Goal: Task Accomplishment & Management: Complete application form

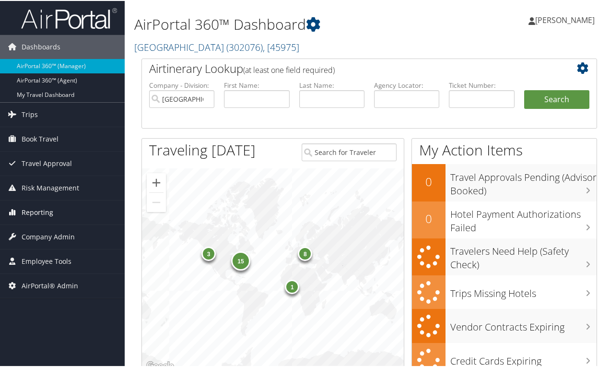
click at [31, 209] on span "Reporting" at bounding box center [38, 212] width 32 height 24
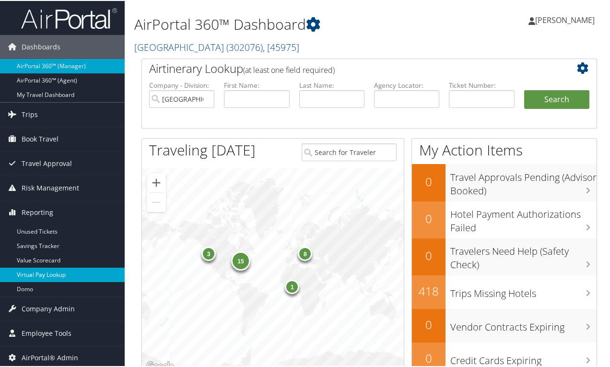
click at [42, 274] on link "Virtual Pay Lookup" at bounding box center [62, 274] width 125 height 14
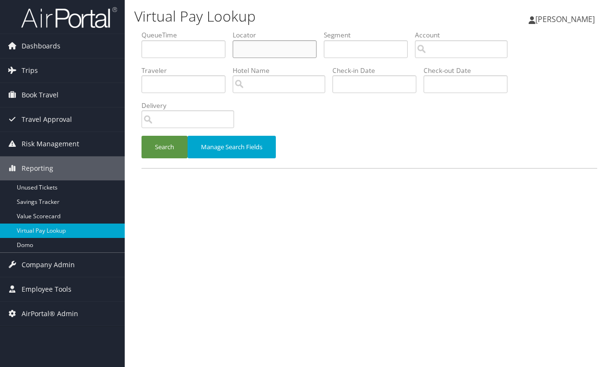
click at [273, 49] on input "text" at bounding box center [275, 49] width 84 height 18
paste input "D98LVJ"
type input "D98LVJ"
click at [177, 146] on button "Search" at bounding box center [165, 147] width 46 height 23
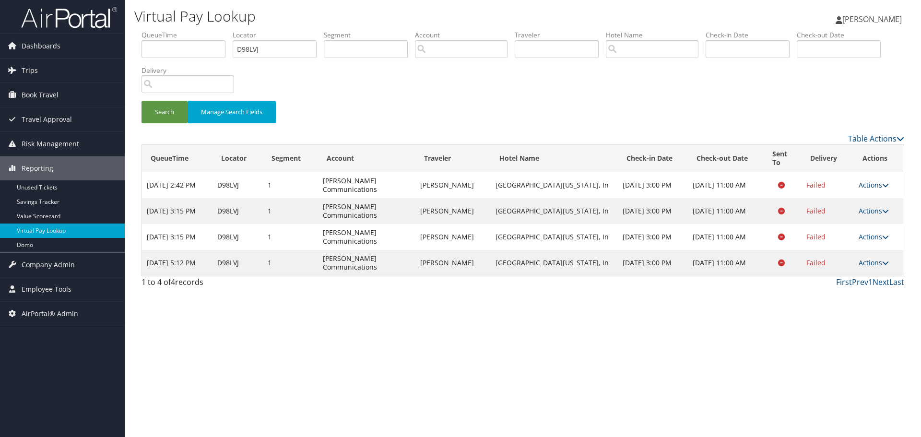
click at [614, 189] on link "Actions" at bounding box center [874, 184] width 30 height 9
click at [614, 217] on link "Logs" at bounding box center [856, 215] width 60 height 16
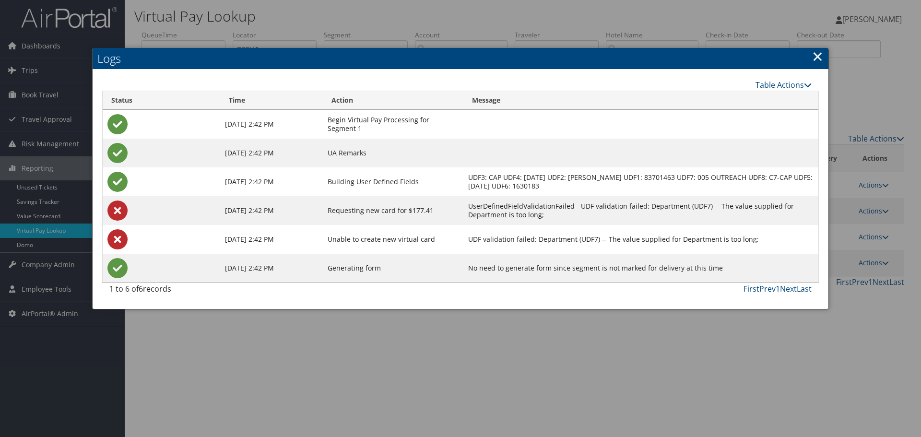
click at [614, 216] on td "UserDefinedFieldValidationFailed - UDF validation failed: Department (UDF7) -- …" at bounding box center [641, 210] width 355 height 29
click at [614, 60] on link "×" at bounding box center [817, 56] width 11 height 19
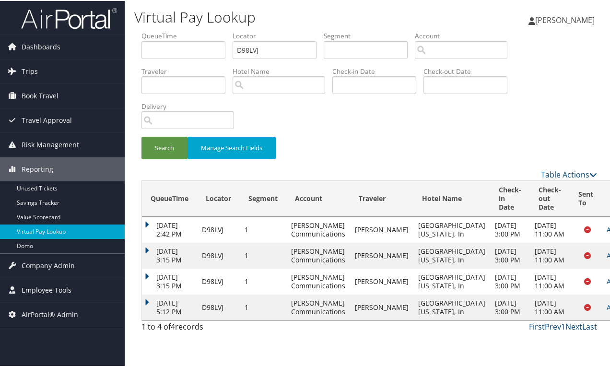
click at [255, 170] on div "Table Actions" at bounding box center [428, 174] width 353 height 12
click at [607, 276] on link "Actions" at bounding box center [622, 280] width 30 height 9
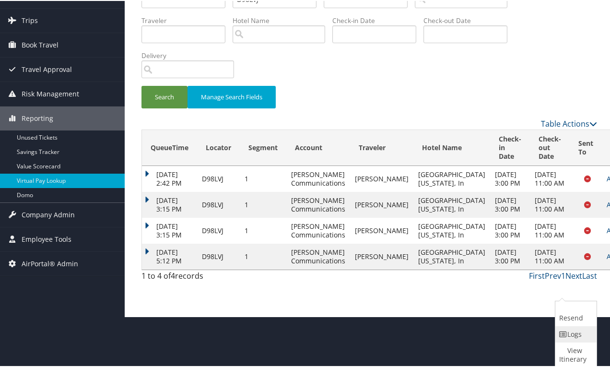
click at [576, 325] on link "Logs" at bounding box center [575, 333] width 39 height 16
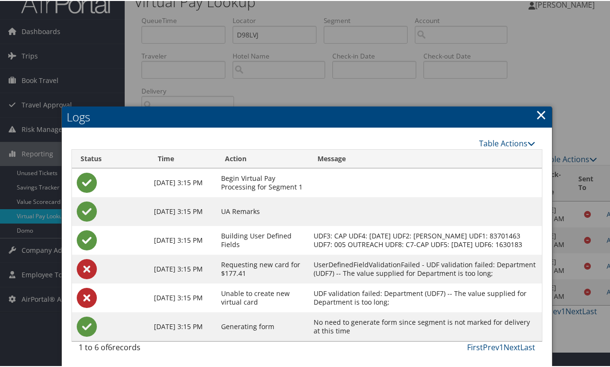
click at [536, 104] on link "×" at bounding box center [541, 113] width 11 height 19
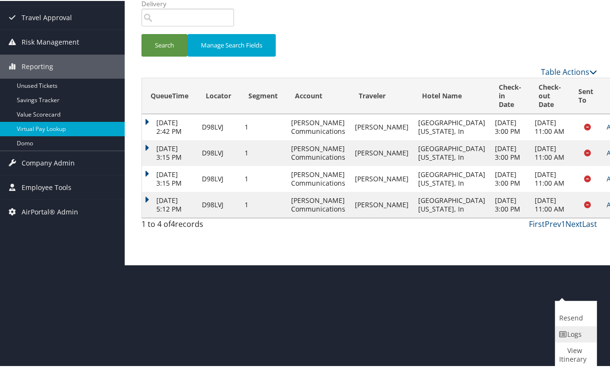
click at [573, 332] on link "Logs" at bounding box center [575, 333] width 39 height 16
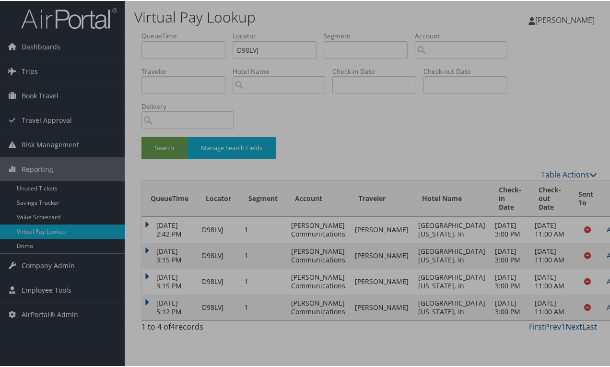
scroll to position [73, 0]
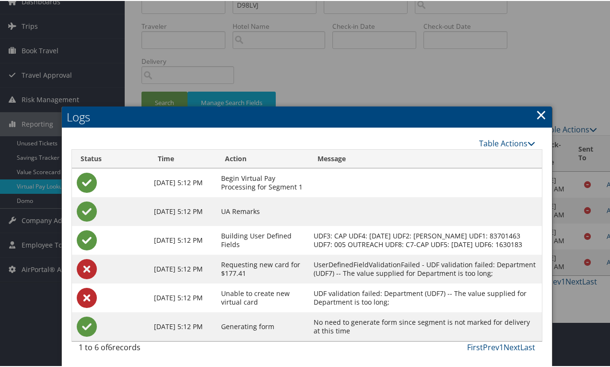
click at [539, 104] on link "×" at bounding box center [541, 113] width 11 height 19
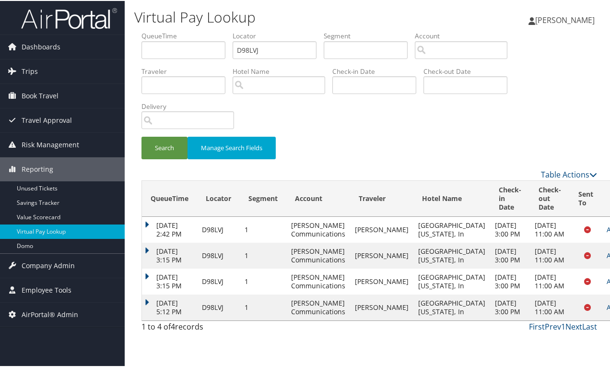
drag, startPoint x: 277, startPoint y: 365, endPoint x: 285, endPoint y: 358, distance: 9.9
click at [277, 336] on div "1 to 4 of 4 records First Prev 1 Next Last" at bounding box center [369, 328] width 470 height 16
click at [607, 311] on link "Actions" at bounding box center [622, 306] width 30 height 9
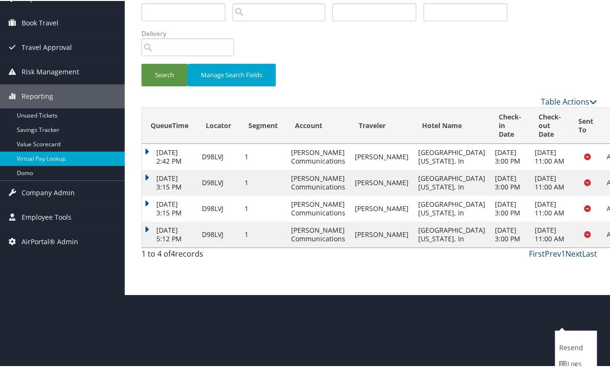
scroll to position [103, 0]
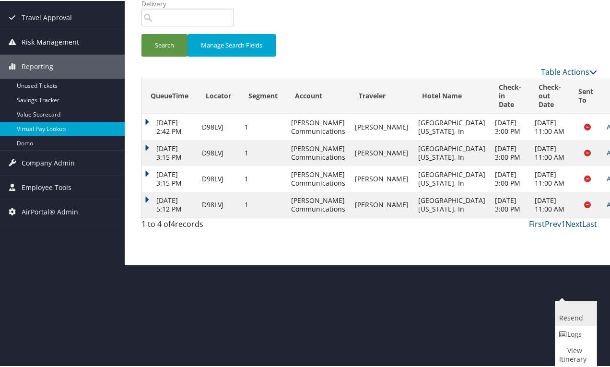
click at [571, 320] on link "Resend" at bounding box center [575, 312] width 39 height 25
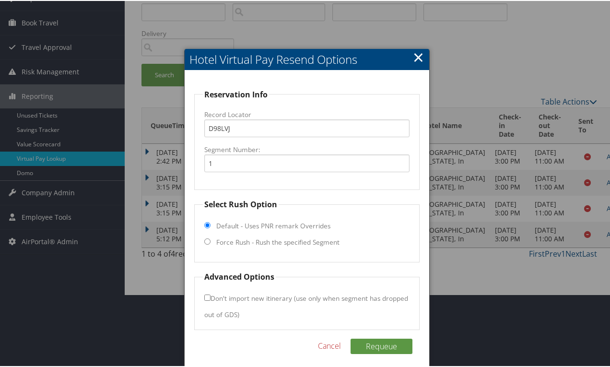
click at [206, 244] on input "Force Rush - Rush the specified Segment" at bounding box center [207, 241] width 6 height 6
radio input "true"
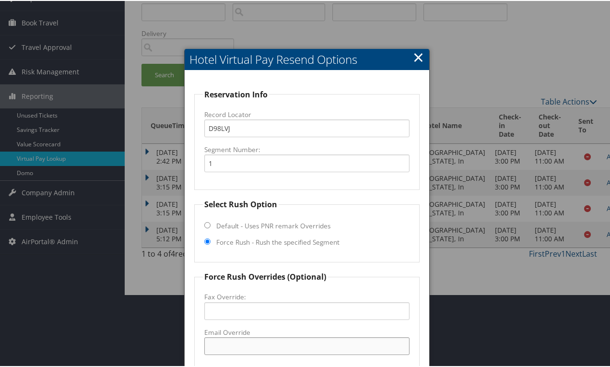
click at [248, 342] on input "Email Override" at bounding box center [306, 345] width 205 height 18
paste input "[EMAIL_ADDRESS][DOMAIN_NAME]"
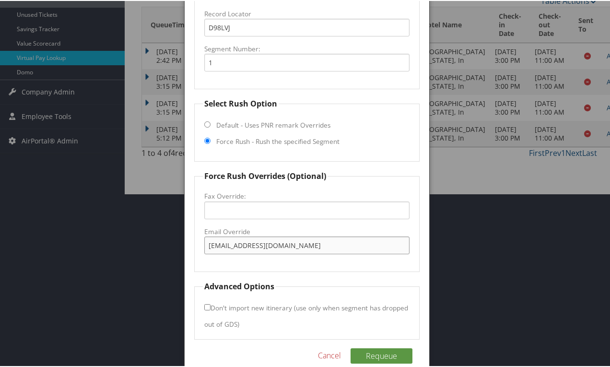
scroll to position [189, 0]
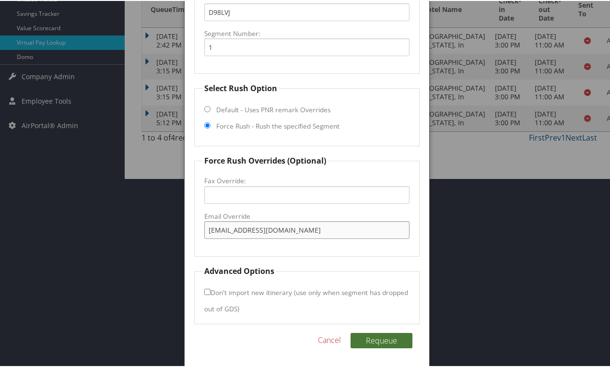
type input "[EMAIL_ADDRESS][DOMAIN_NAME]"
click at [367, 343] on button "Requeue" at bounding box center [382, 339] width 62 height 15
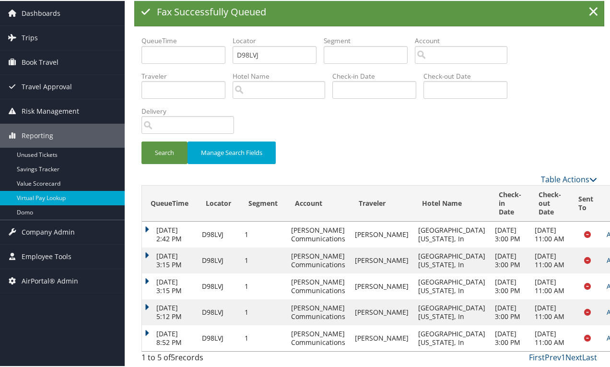
scroll to position [163, 0]
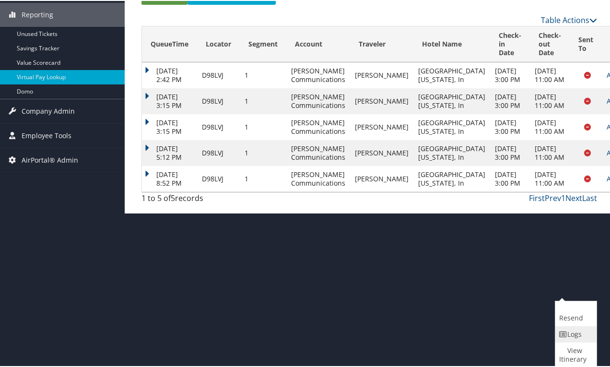
click at [574, 333] on link "Logs" at bounding box center [575, 333] width 39 height 16
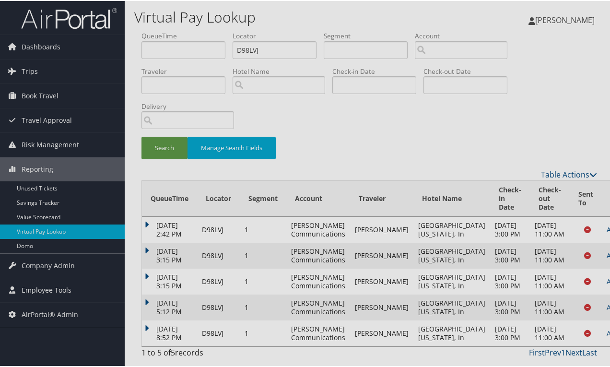
scroll to position [125, 0]
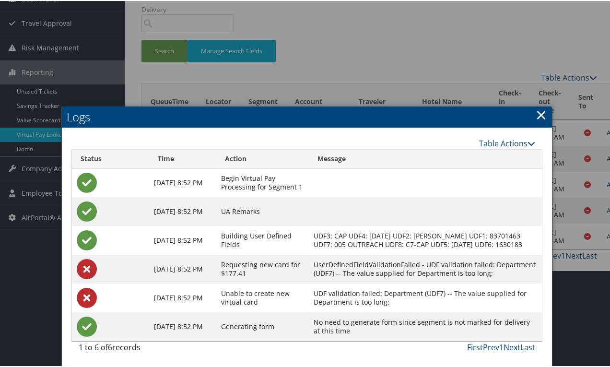
click at [395, 225] on td "UDF3: CAP UDF4: [DATE] UDF2: [PERSON_NAME] UDF1: 83701463 UDF7: 005 OUTREACH UD…" at bounding box center [425, 239] width 233 height 29
click at [451, 254] on td "UserDefinedFieldValidationFailed - UDF validation failed: Department (UDF7) -- …" at bounding box center [425, 268] width 233 height 29
click at [453, 255] on td "UserDefinedFieldValidationFailed - UDF validation failed: Department (UDF7) -- …" at bounding box center [425, 268] width 233 height 29
click at [217, 341] on div "First Prev 1 Next Last" at bounding box center [366, 347] width 339 height 12
click at [540, 104] on link "×" at bounding box center [541, 113] width 11 height 19
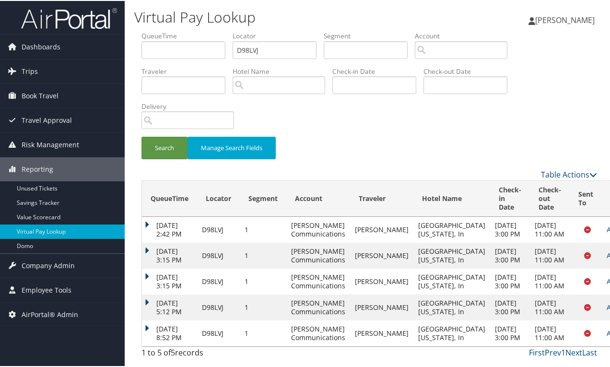
click at [607, 328] on link "Actions" at bounding box center [622, 332] width 30 height 9
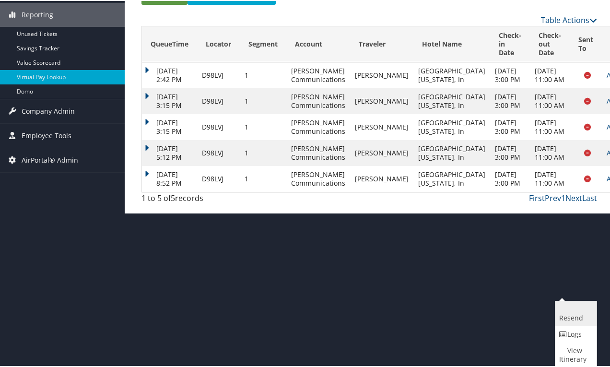
click at [571, 316] on link "Resend" at bounding box center [575, 312] width 39 height 25
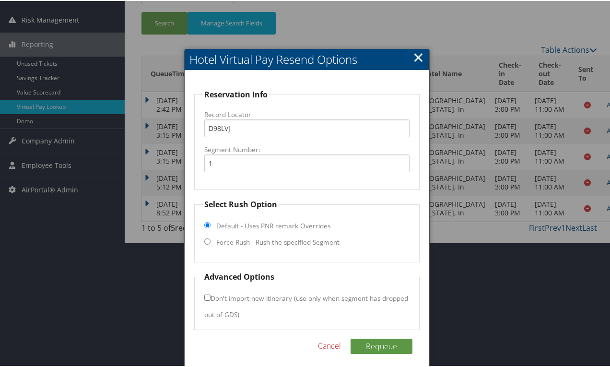
click at [208, 240] on input "Force Rush - Rush the specified Segment" at bounding box center [207, 241] width 6 height 6
radio input "true"
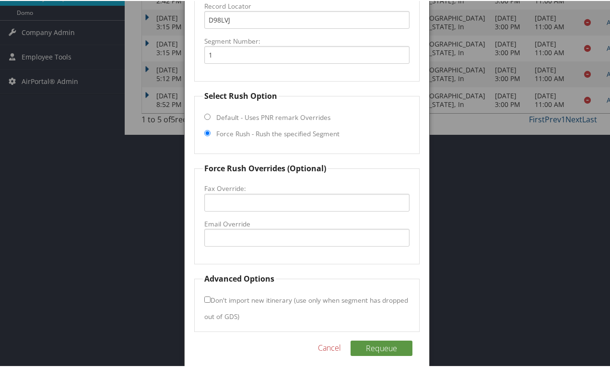
scroll to position [241, 0]
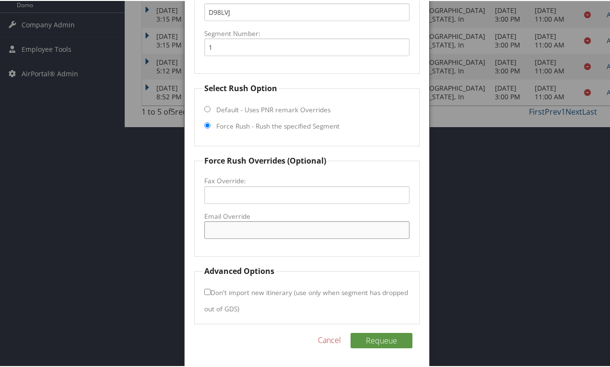
click at [235, 225] on input "Email Override" at bounding box center [306, 229] width 205 height 18
paste input "[EMAIL_ADDRESS][DOMAIN_NAME]"
type input "[EMAIL_ADDRESS][DOMAIN_NAME]"
click at [388, 340] on button "Requeue" at bounding box center [382, 339] width 62 height 15
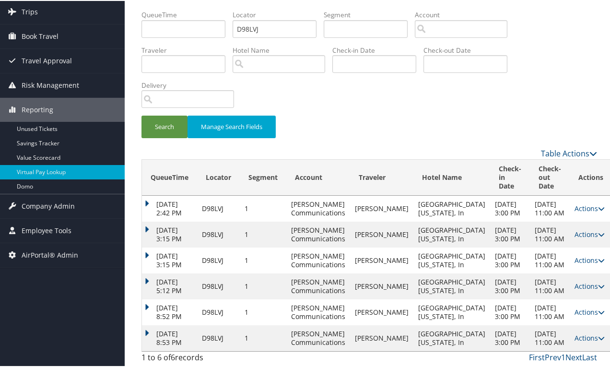
scroll to position [0, 0]
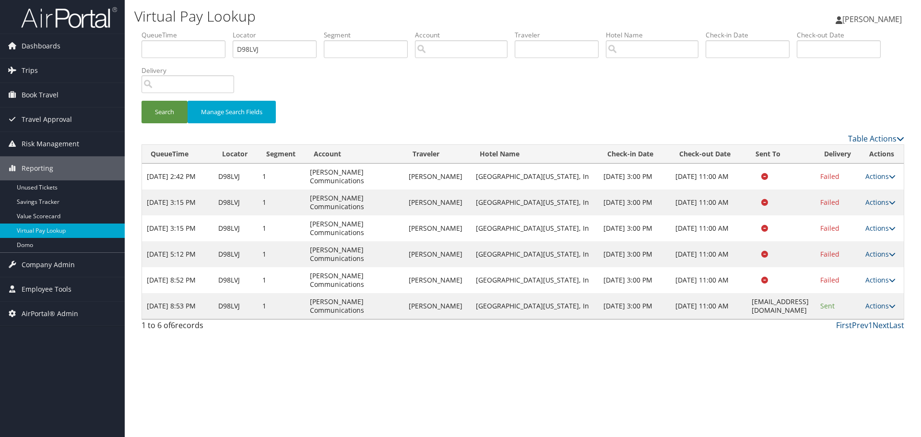
click at [614, 367] on div "Virtual Pay Lookup [PERSON_NAME] [PERSON_NAME] My Settings Travel Agency Contac…" at bounding box center [523, 218] width 797 height 437
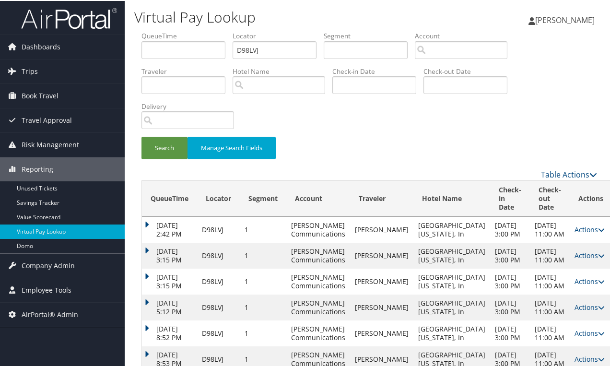
click at [421, 154] on div "Search Manage Search Fields" at bounding box center [369, 152] width 470 height 32
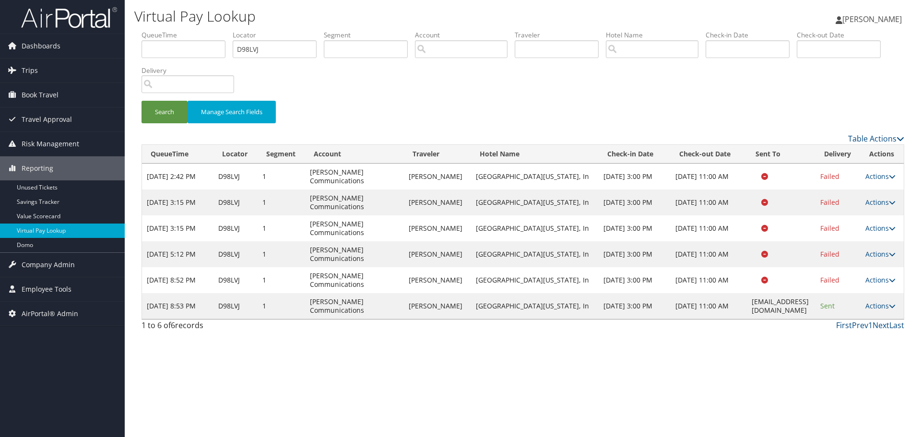
click at [539, 365] on div "Virtual Pay Lookup [PERSON_NAME] [PERSON_NAME] My Settings Travel Agency Contac…" at bounding box center [523, 218] width 797 height 437
click at [614, 178] on td "Actions Resend Logs View Itinerary" at bounding box center [882, 177] width 43 height 26
click at [614, 178] on icon at bounding box center [892, 176] width 7 height 7
click at [614, 202] on link "Logs" at bounding box center [864, 207] width 60 height 16
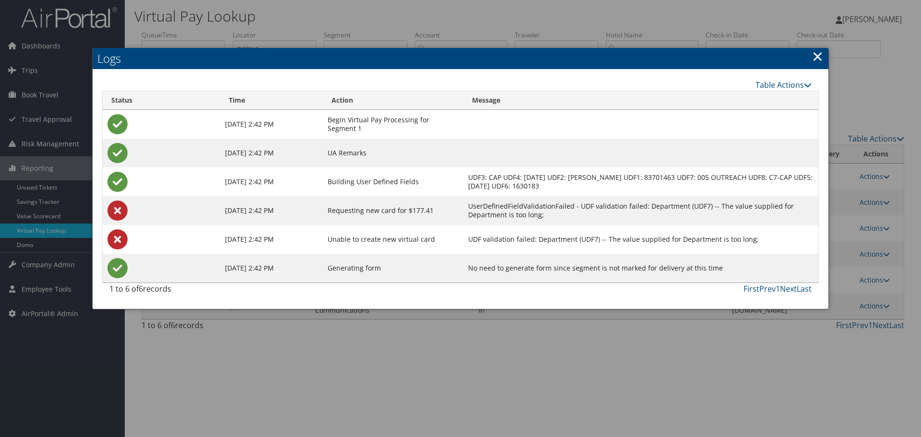
click at [614, 60] on link "×" at bounding box center [817, 56] width 11 height 19
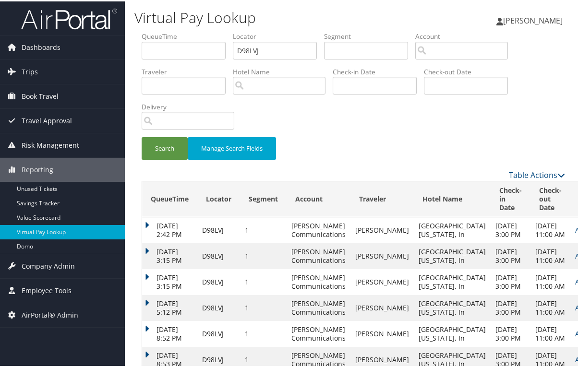
click at [42, 120] on span "Travel Approval" at bounding box center [47, 119] width 50 height 24
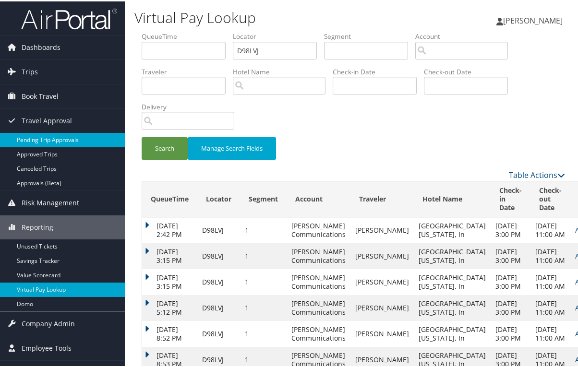
click at [45, 140] on link "Pending Trip Approvals" at bounding box center [62, 138] width 125 height 14
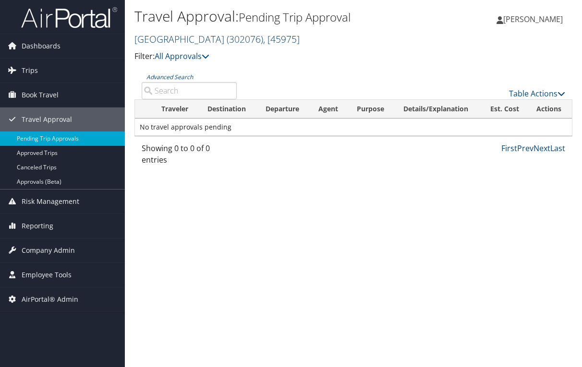
click at [229, 39] on span "( 302076 )" at bounding box center [244, 39] width 36 height 13
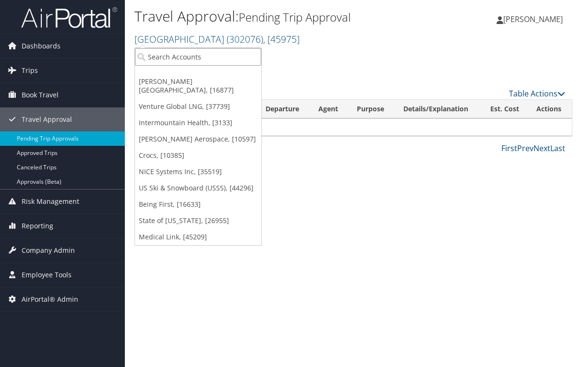
click at [217, 52] on input "search" at bounding box center [198, 57] width 126 height 18
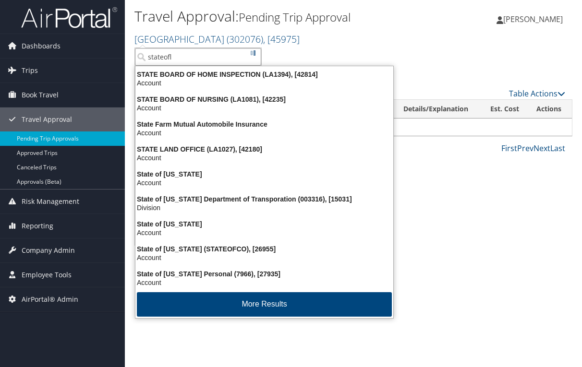
type input "stateofla"
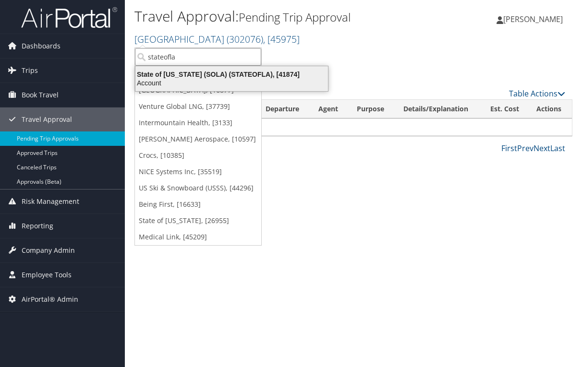
click at [222, 80] on div "Account" at bounding box center [232, 83] width 204 height 9
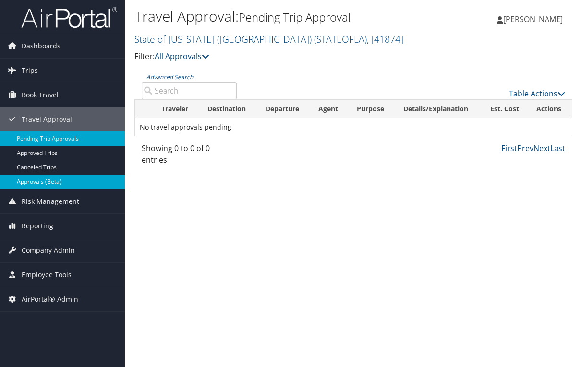
click at [49, 179] on link "Approvals (Beta)" at bounding box center [62, 182] width 125 height 14
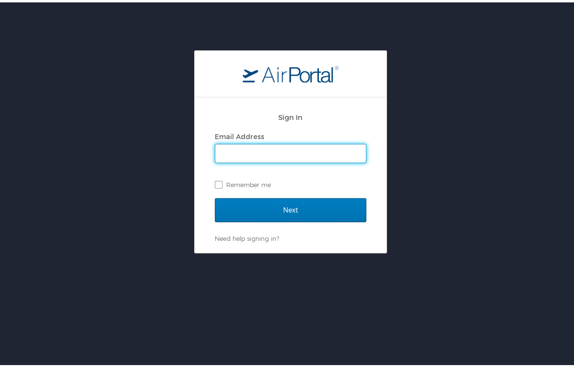
type input "[PERSON_NAME][EMAIL_ADDRESS][PERSON_NAME][DOMAIN_NAME]"
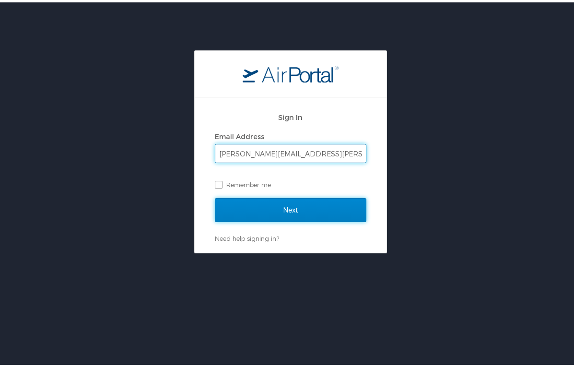
click at [286, 203] on input "Next" at bounding box center [291, 208] width 152 height 24
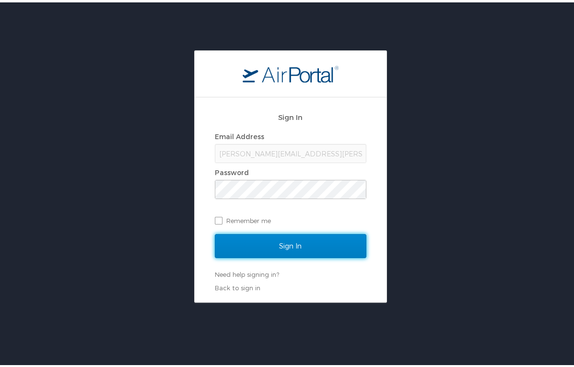
click at [300, 242] on input "Sign In" at bounding box center [291, 244] width 152 height 24
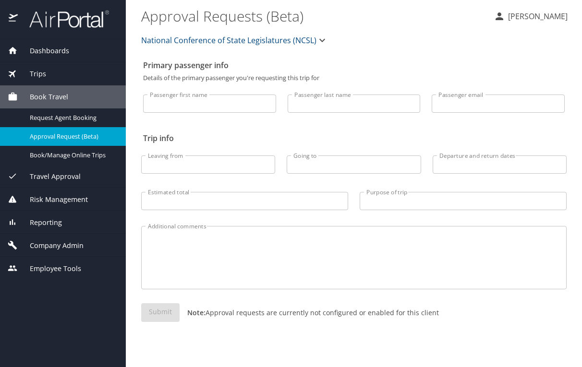
click at [271, 36] on span "National Conference of State Legislatures (NCSL)" at bounding box center [228, 40] width 175 height 13
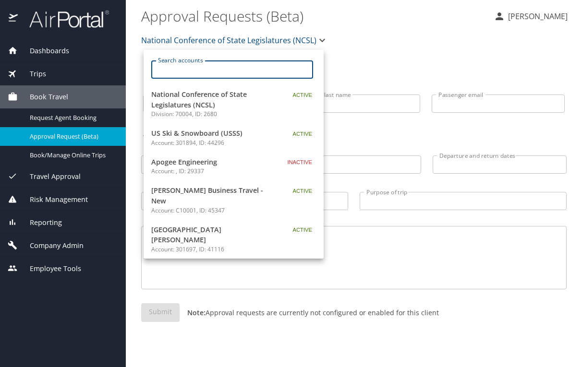
click at [207, 72] on input "Search accounts" at bounding box center [234, 69] width 155 height 18
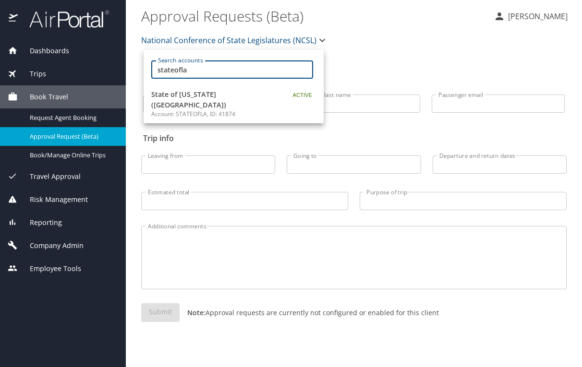
type input "stateofla"
click at [210, 93] on span "State of Louisiana (SOLA)" at bounding box center [211, 99] width 120 height 21
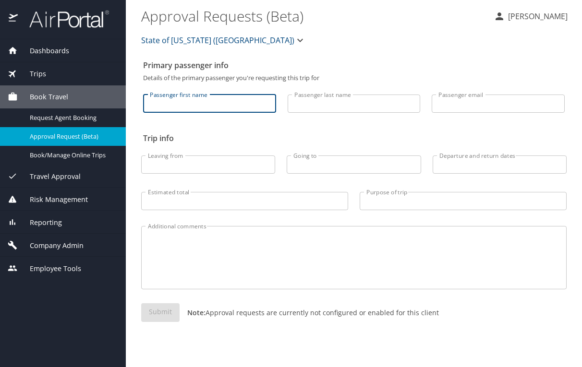
click at [230, 107] on input "Passenger first name" at bounding box center [209, 104] width 133 height 18
type input "nakiyah"
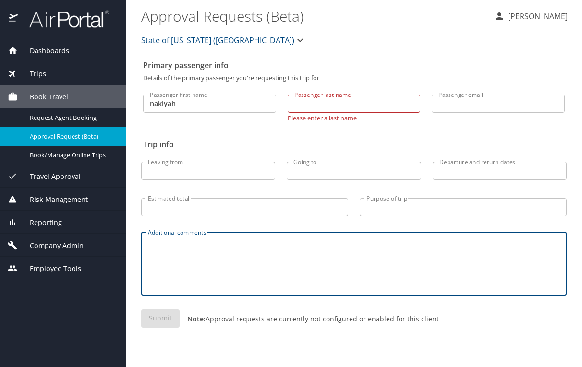
click at [196, 273] on textarea "Additional comments" at bounding box center [354, 264] width 412 height 46
